Goal: Check status: Check status

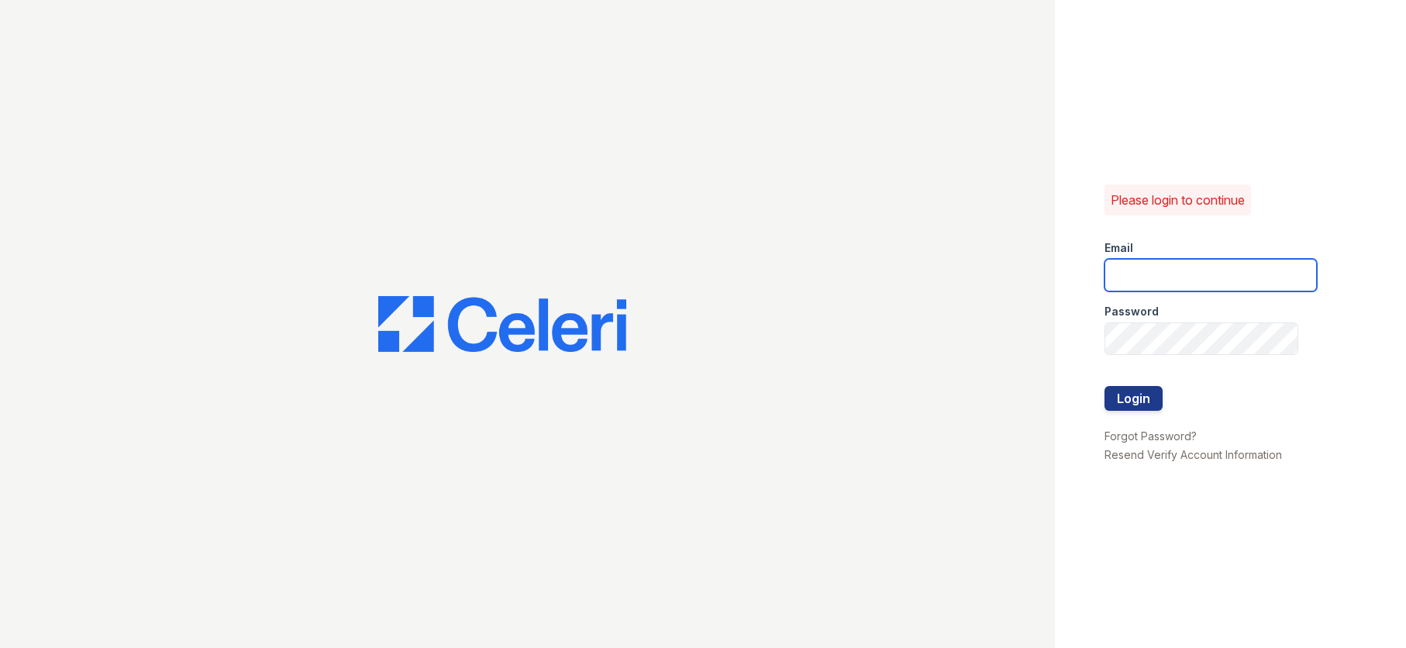
click at [1189, 271] on input "email" at bounding box center [1210, 275] width 212 height 33
type input "[EMAIL_ADDRESS][DOMAIN_NAME]"
click at [1145, 394] on button "Login" at bounding box center [1133, 398] width 58 height 25
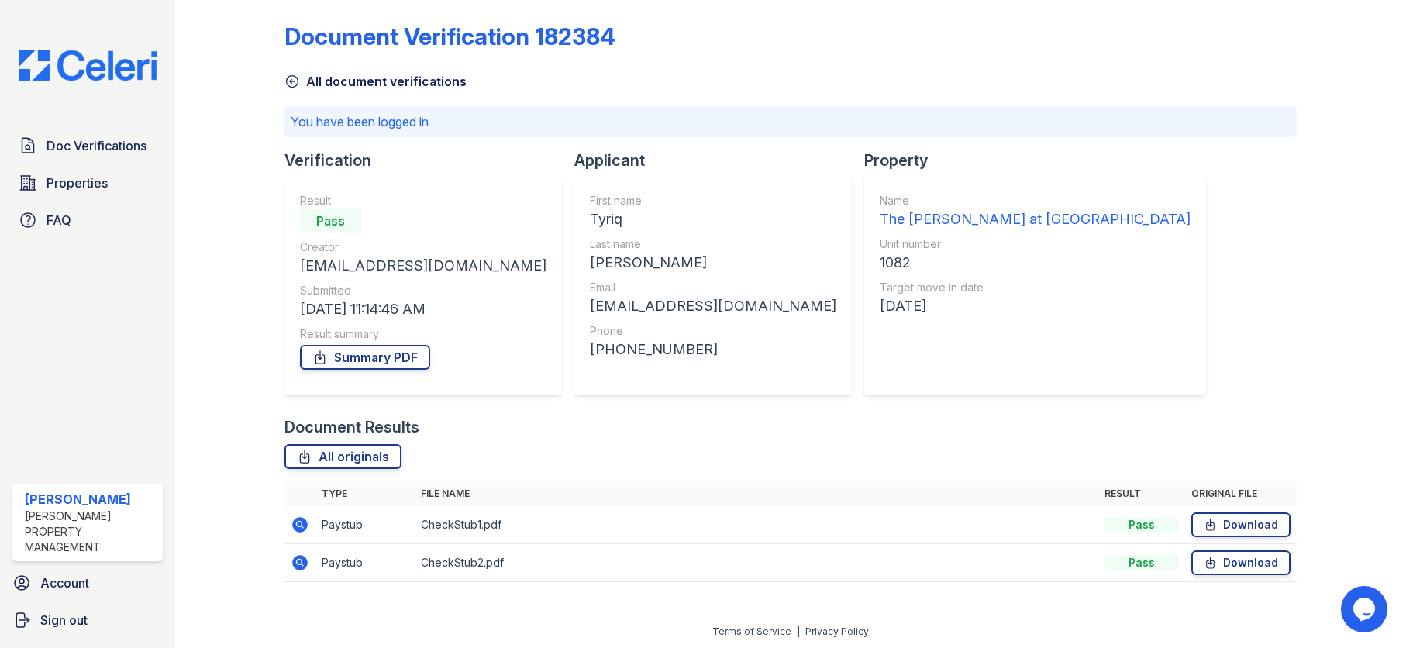
scroll to position [11, 0]
drag, startPoint x: 299, startPoint y: 528, endPoint x: 931, endPoint y: 386, distance: 647.4
click at [299, 527] on icon at bounding box center [299, 522] width 15 height 15
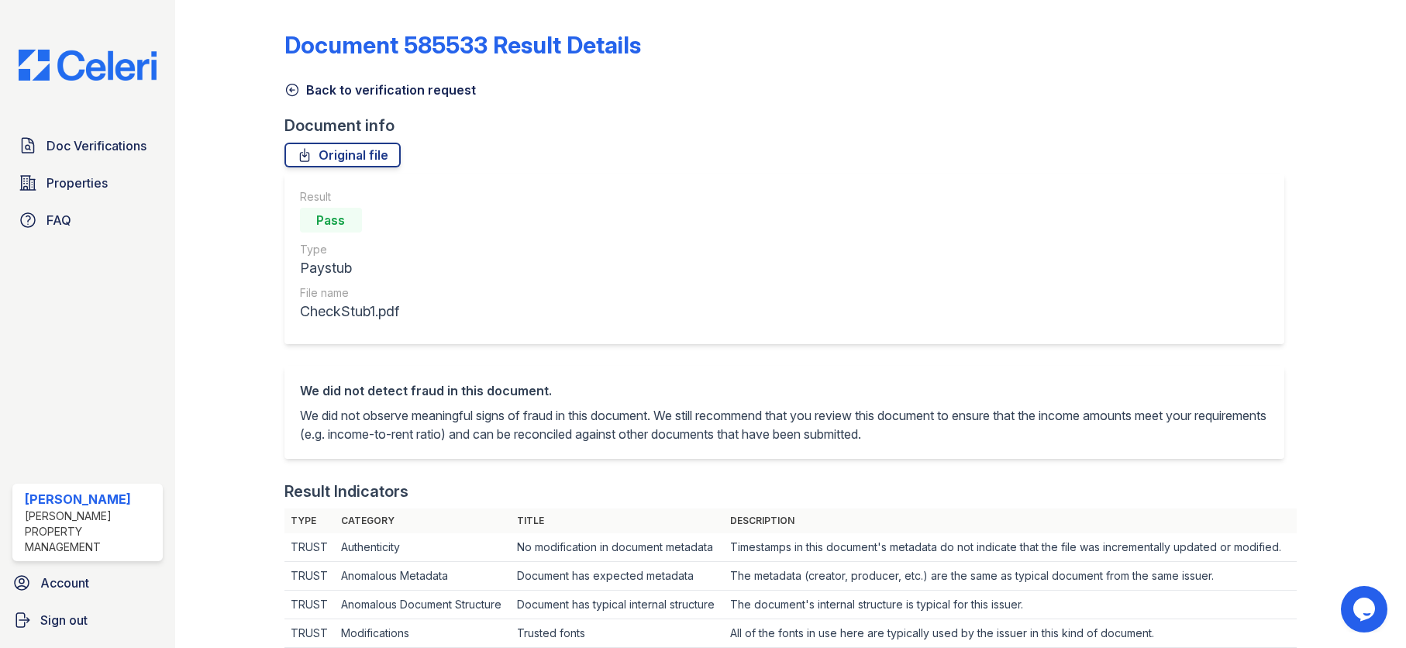
click at [296, 89] on icon at bounding box center [291, 89] width 15 height 15
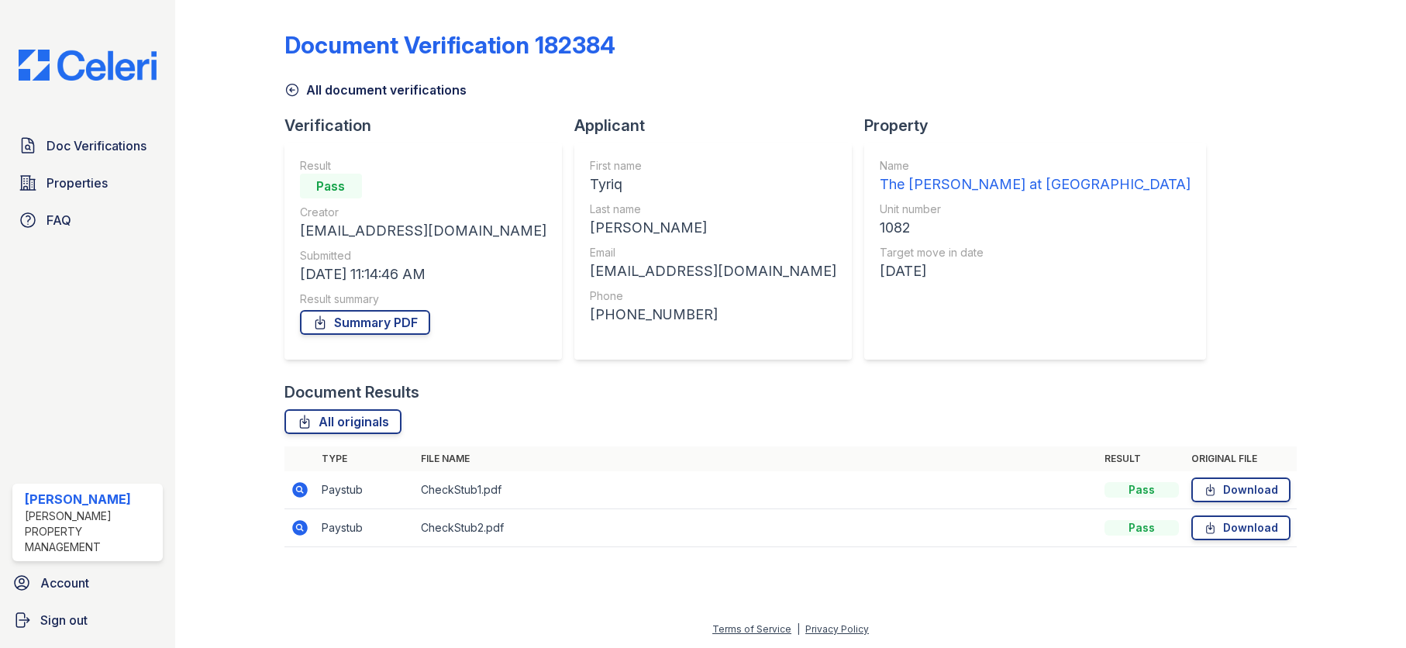
click at [294, 88] on icon at bounding box center [291, 89] width 15 height 15
